Goal: Find specific page/section: Find specific page/section

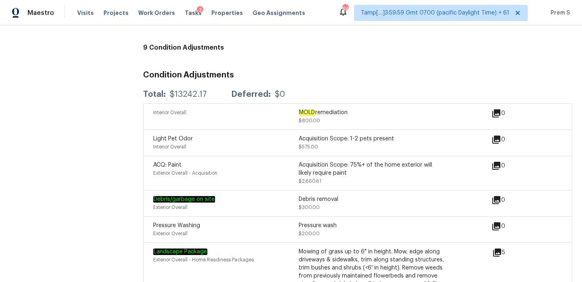
scroll to position [923, 0]
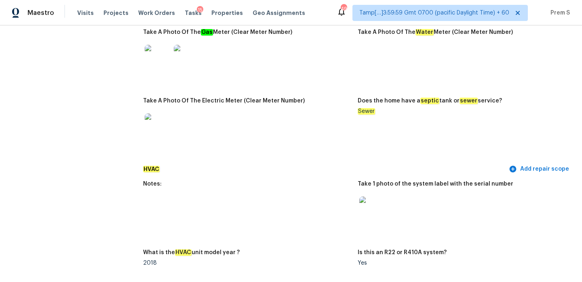
scroll to position [103, 0]
